Goal: Task Accomplishment & Management: Use online tool/utility

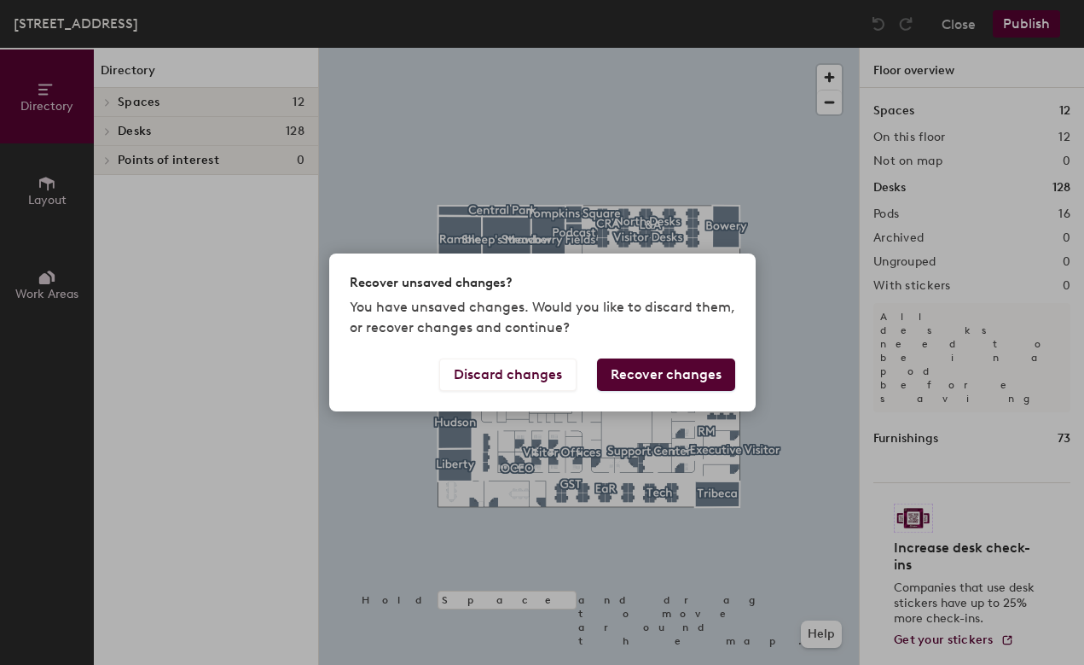
click at [646, 380] on button "Recover changes" at bounding box center [666, 374] width 138 height 32
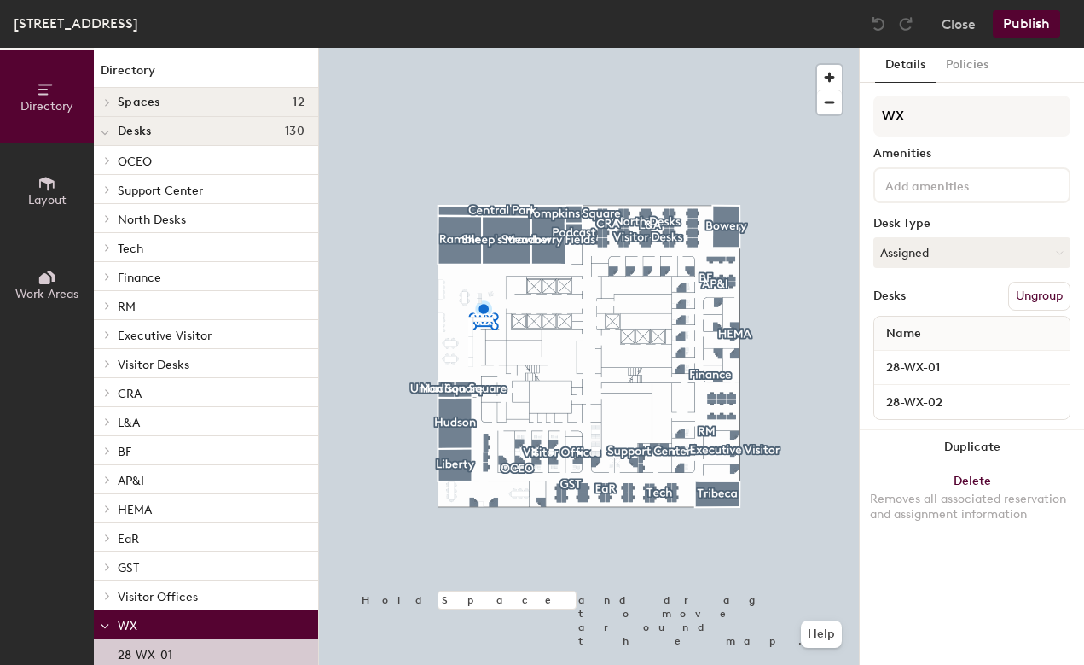
click at [1023, 24] on button "Publish" at bounding box center [1026, 23] width 67 height 27
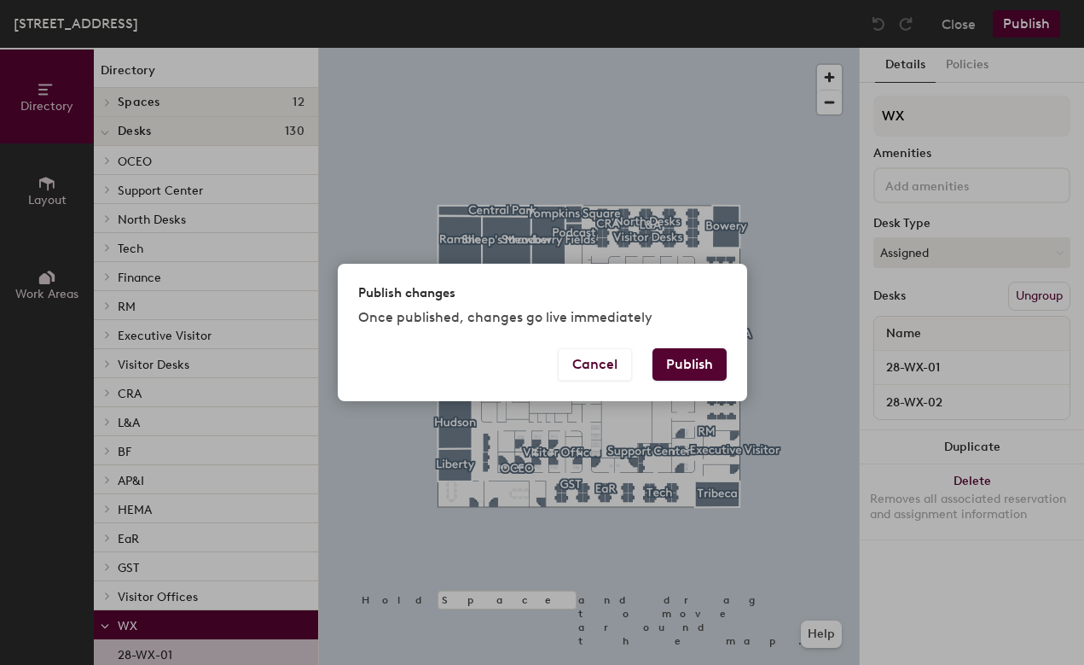
click at [693, 360] on button "Publish" at bounding box center [690, 364] width 74 height 32
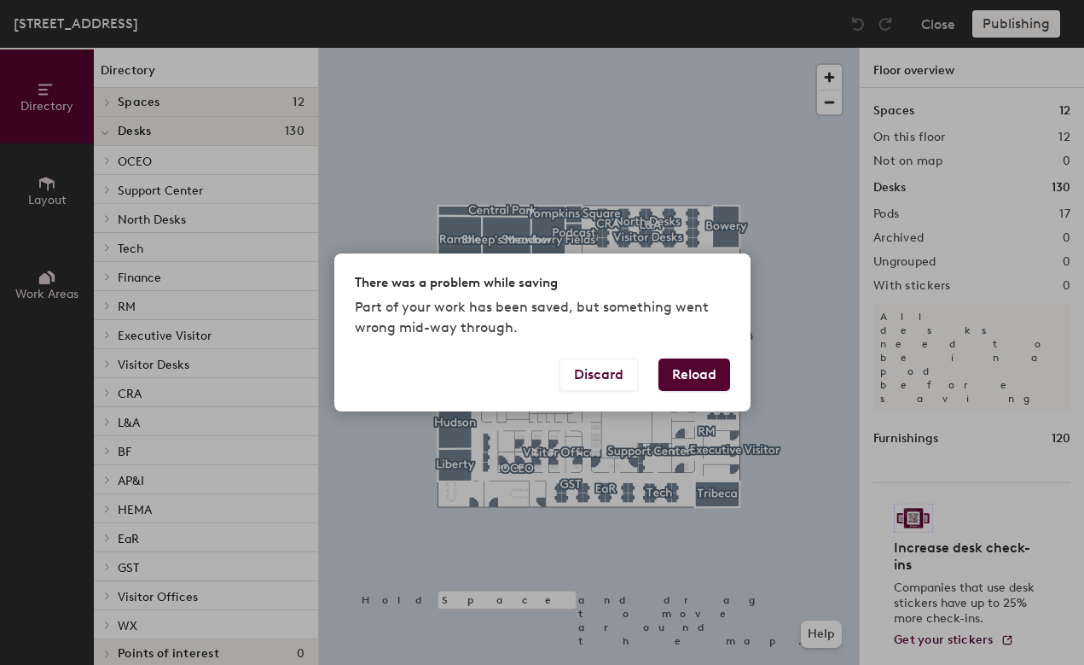
click at [678, 377] on button "Reload" at bounding box center [695, 374] width 72 height 32
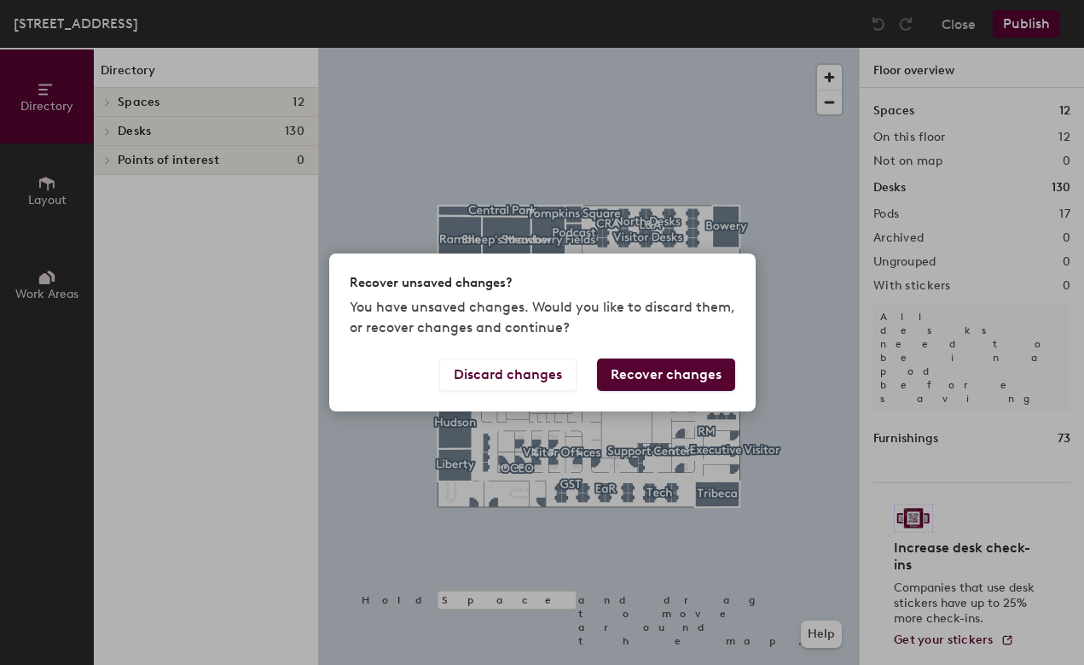
click at [646, 376] on button "Recover changes" at bounding box center [666, 374] width 138 height 32
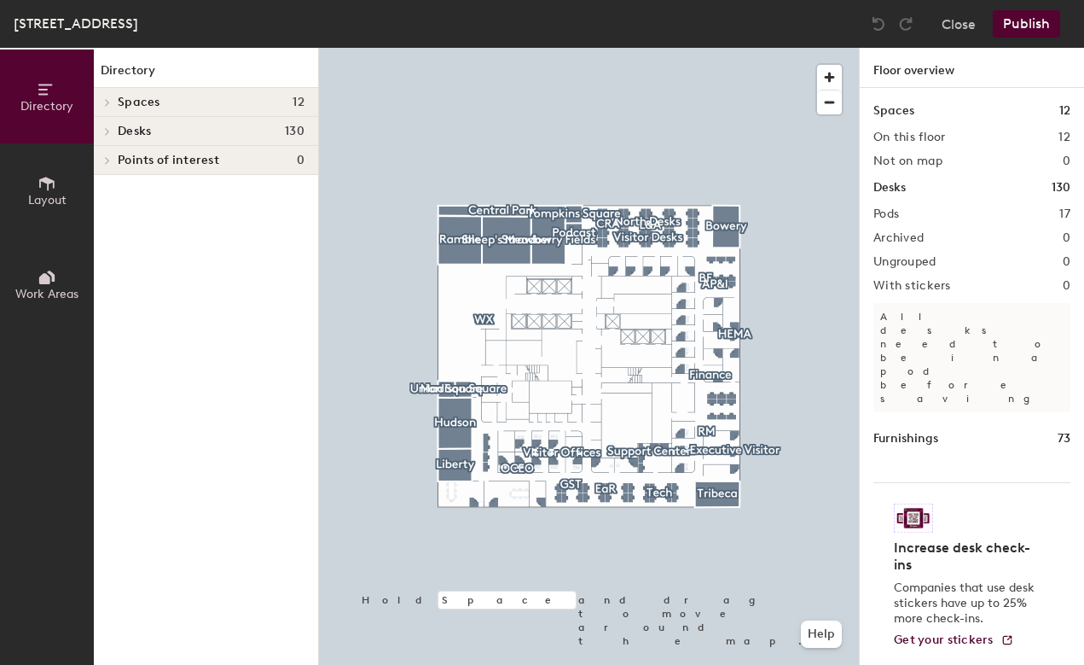
click at [134, 130] on span "Desks" at bounding box center [134, 132] width 33 height 14
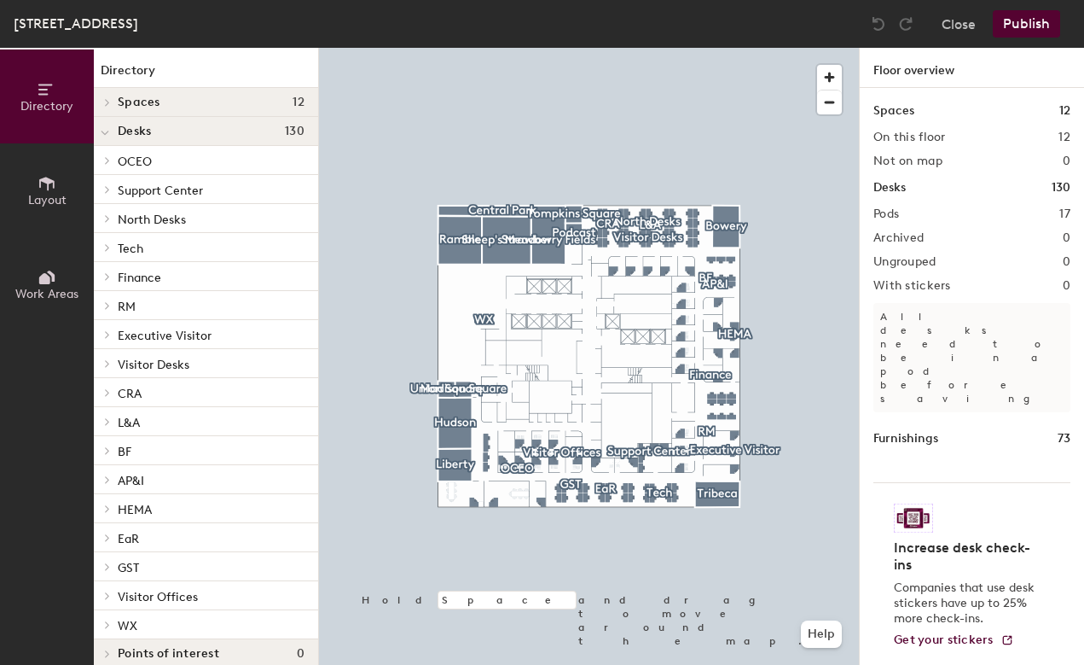
click at [151, 364] on span "Visitor Desks" at bounding box center [154, 364] width 72 height 15
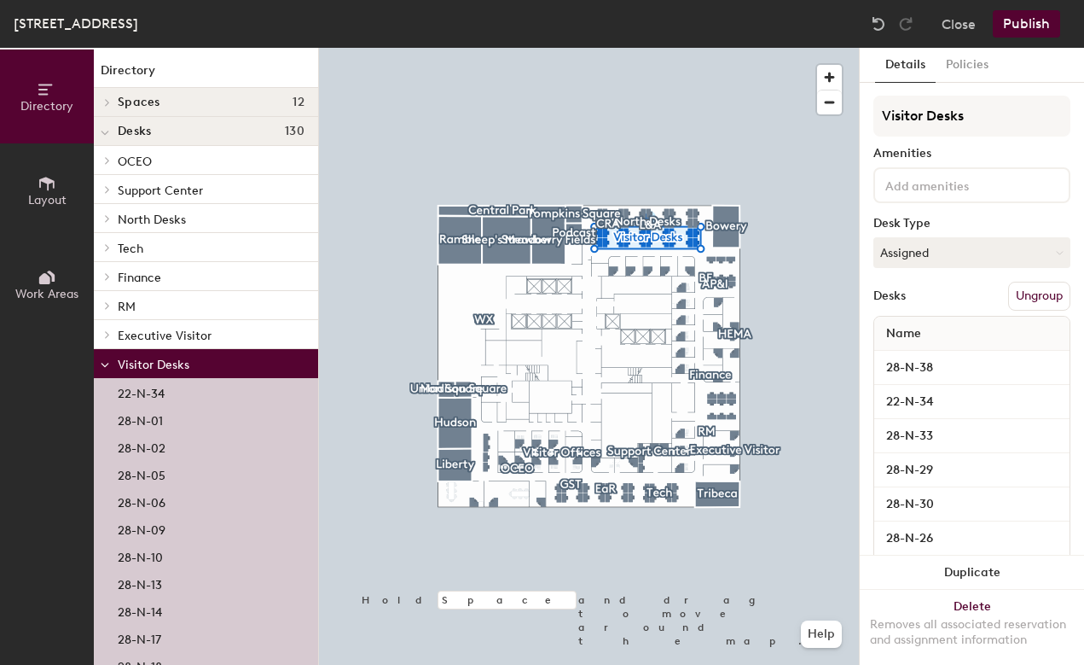
click at [111, 362] on div at bounding box center [105, 363] width 22 height 28
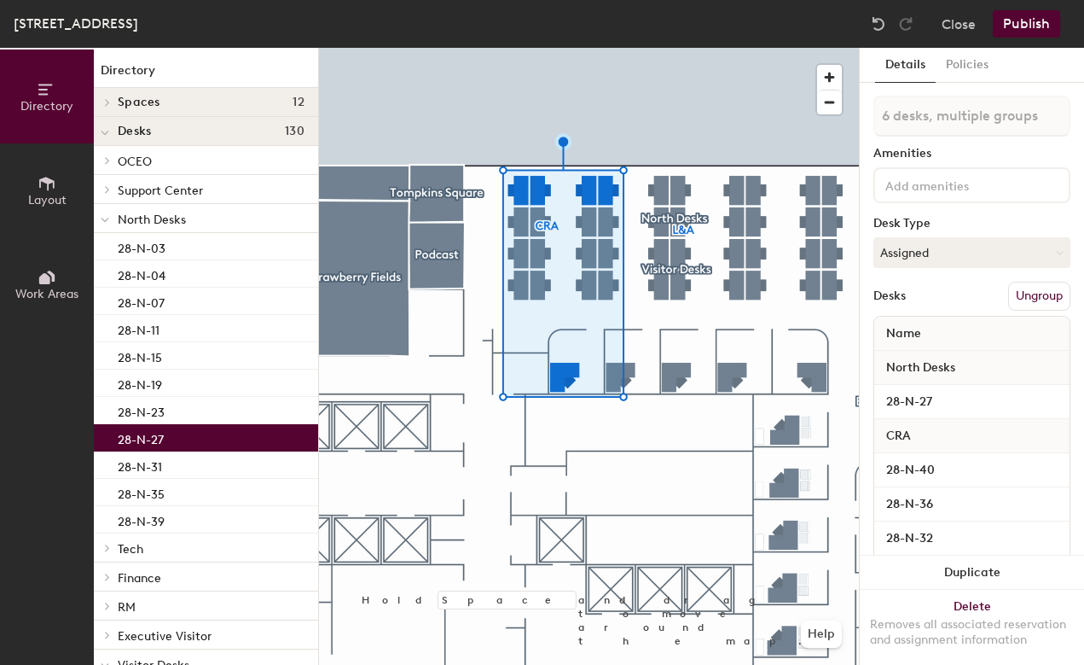
type input "7 desks, multiple groups"
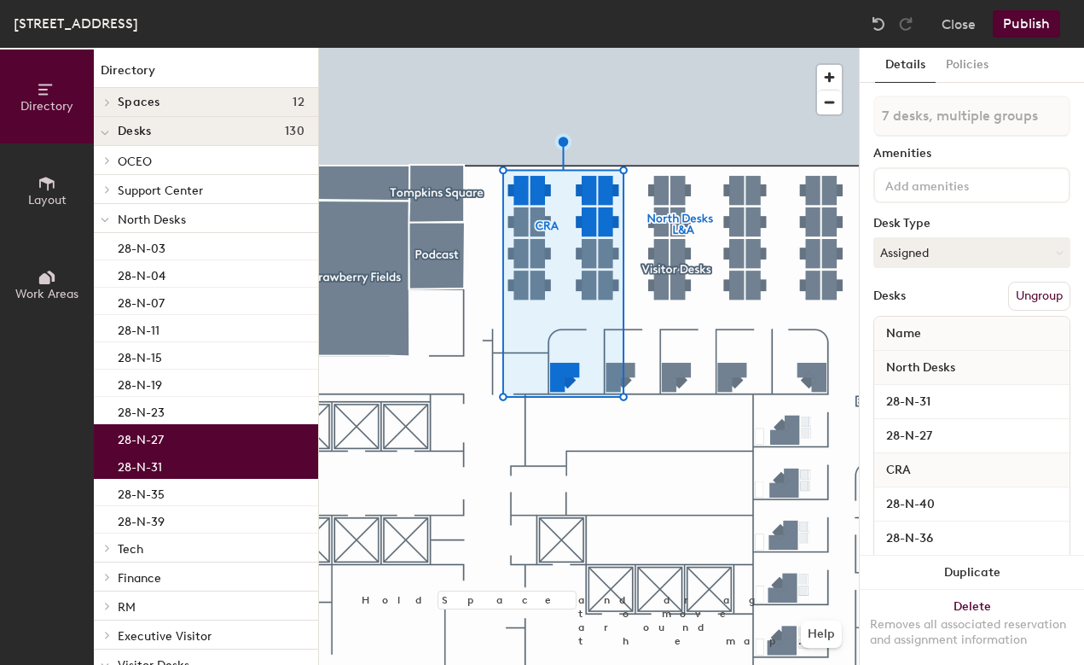
click at [156, 218] on span "North Desks" at bounding box center [152, 219] width 68 height 15
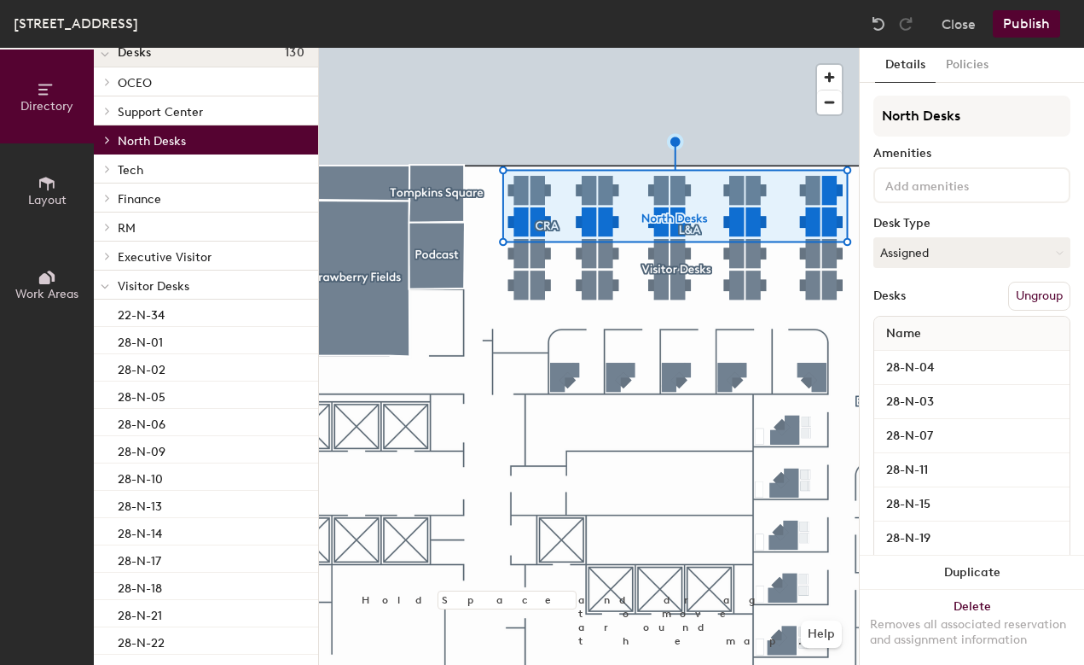
scroll to position [81, 0]
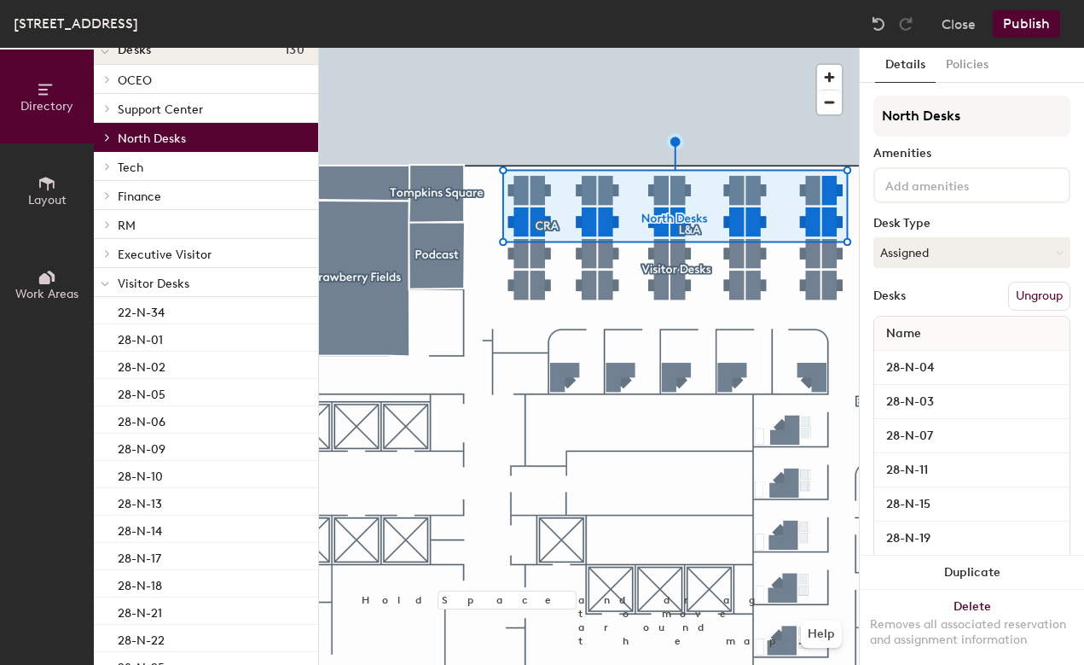
click at [160, 282] on span "Visitor Desks" at bounding box center [154, 283] width 72 height 15
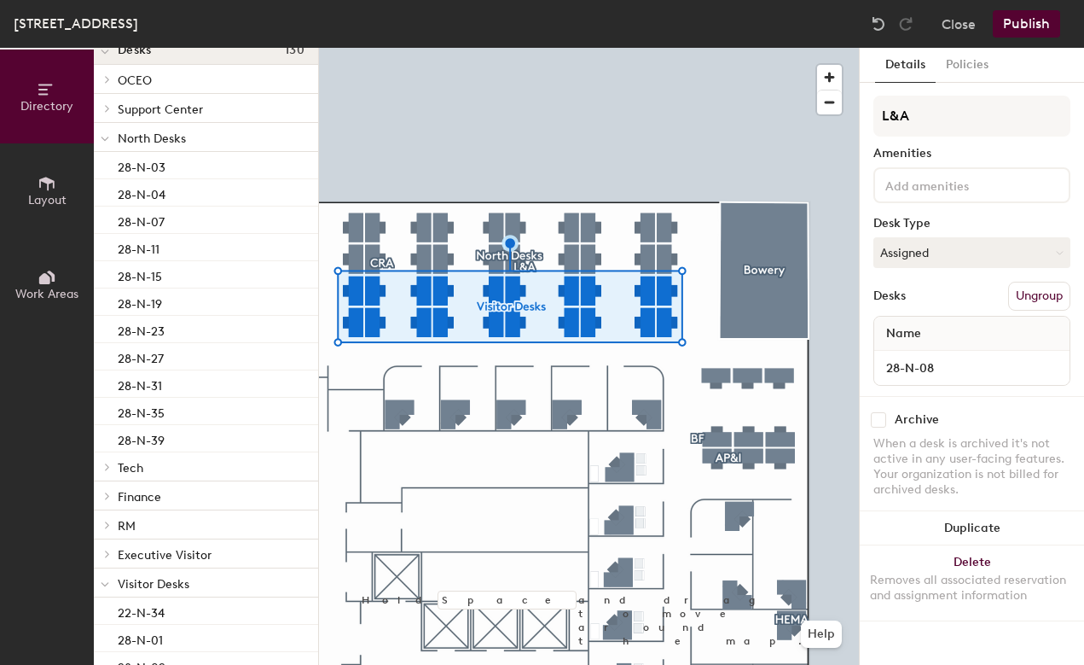
scroll to position [0, 0]
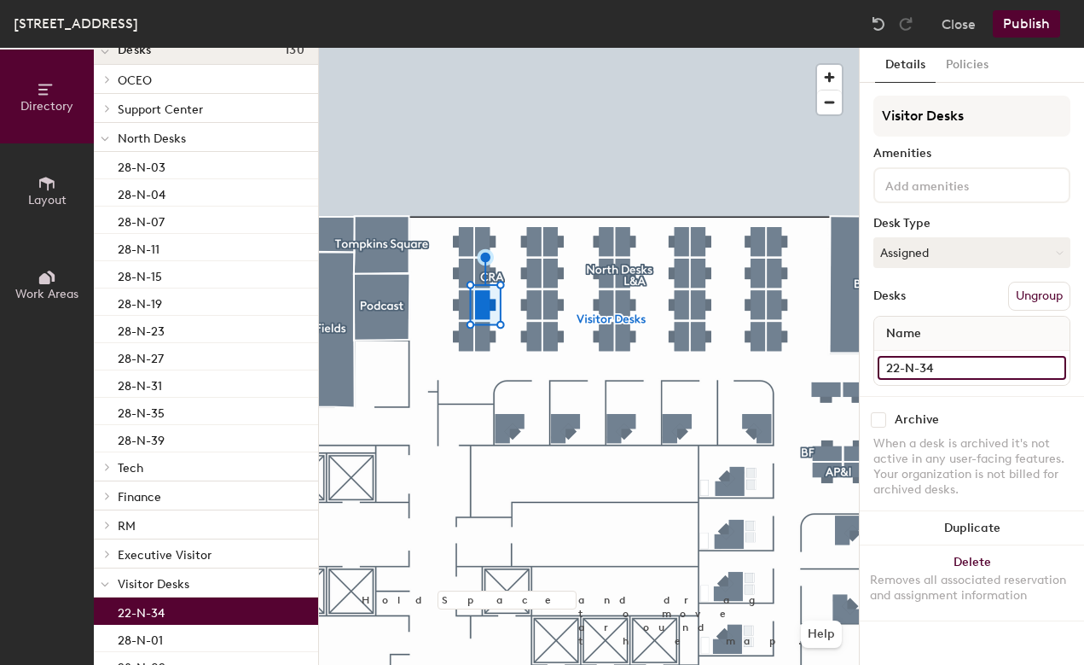
click at [897, 364] on input "22-N-34" at bounding box center [972, 368] width 189 height 24
click at [895, 368] on input "22-N-34" at bounding box center [972, 368] width 189 height 24
type input "28-N-34"
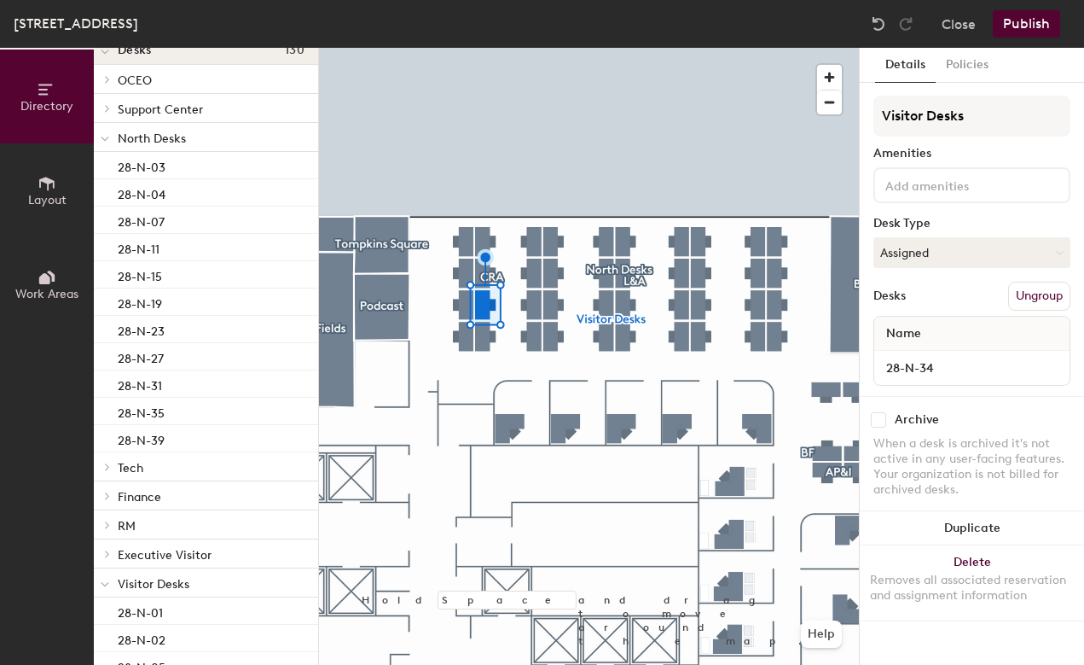
click at [963, 293] on div "Desks Ungroup" at bounding box center [972, 296] width 197 height 29
click at [1019, 22] on button "Publish" at bounding box center [1026, 23] width 67 height 27
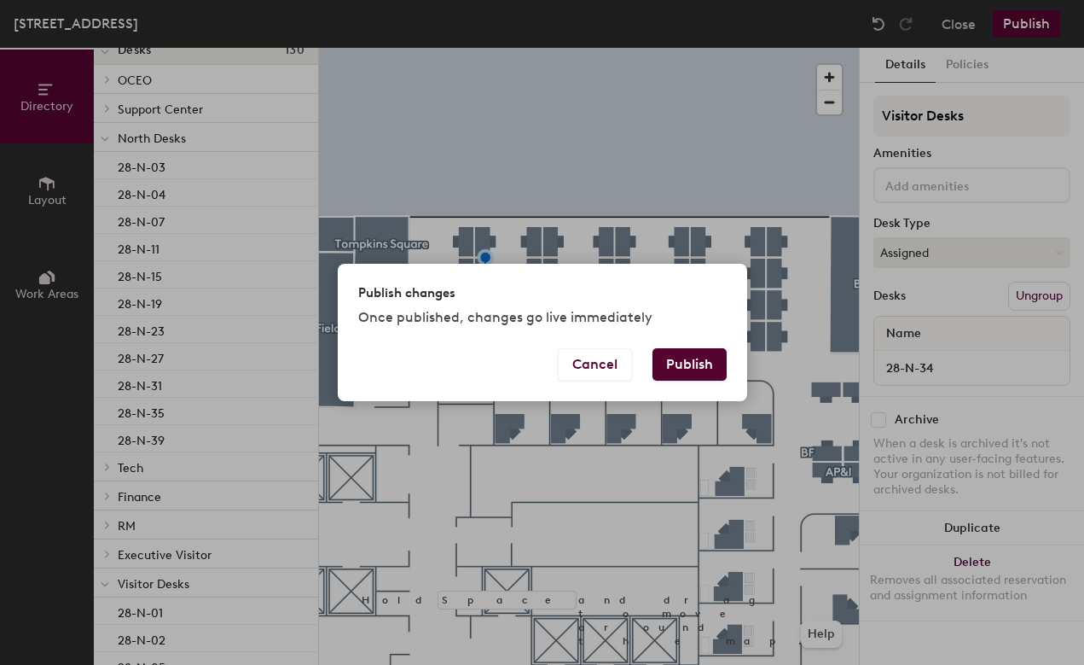
click at [693, 370] on button "Publish" at bounding box center [690, 364] width 74 height 32
